Goal: Navigation & Orientation: Find specific page/section

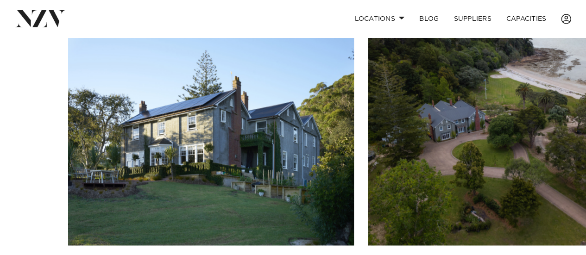
scroll to position [651, 0]
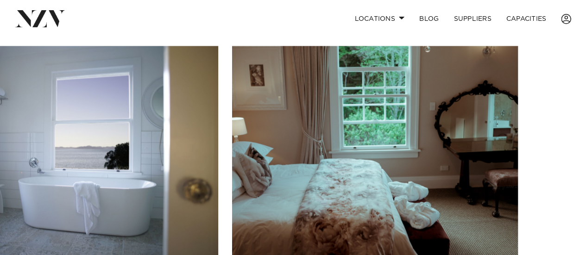
click at [250, 0] on html "Locations [GEOGRAPHIC_DATA] [GEOGRAPHIC_DATA] [GEOGRAPHIC_DATA] [GEOGRAPHIC_DAT…" at bounding box center [293, 112] width 586 height 1526
